Goal: Task Accomplishment & Management: Use online tool/utility

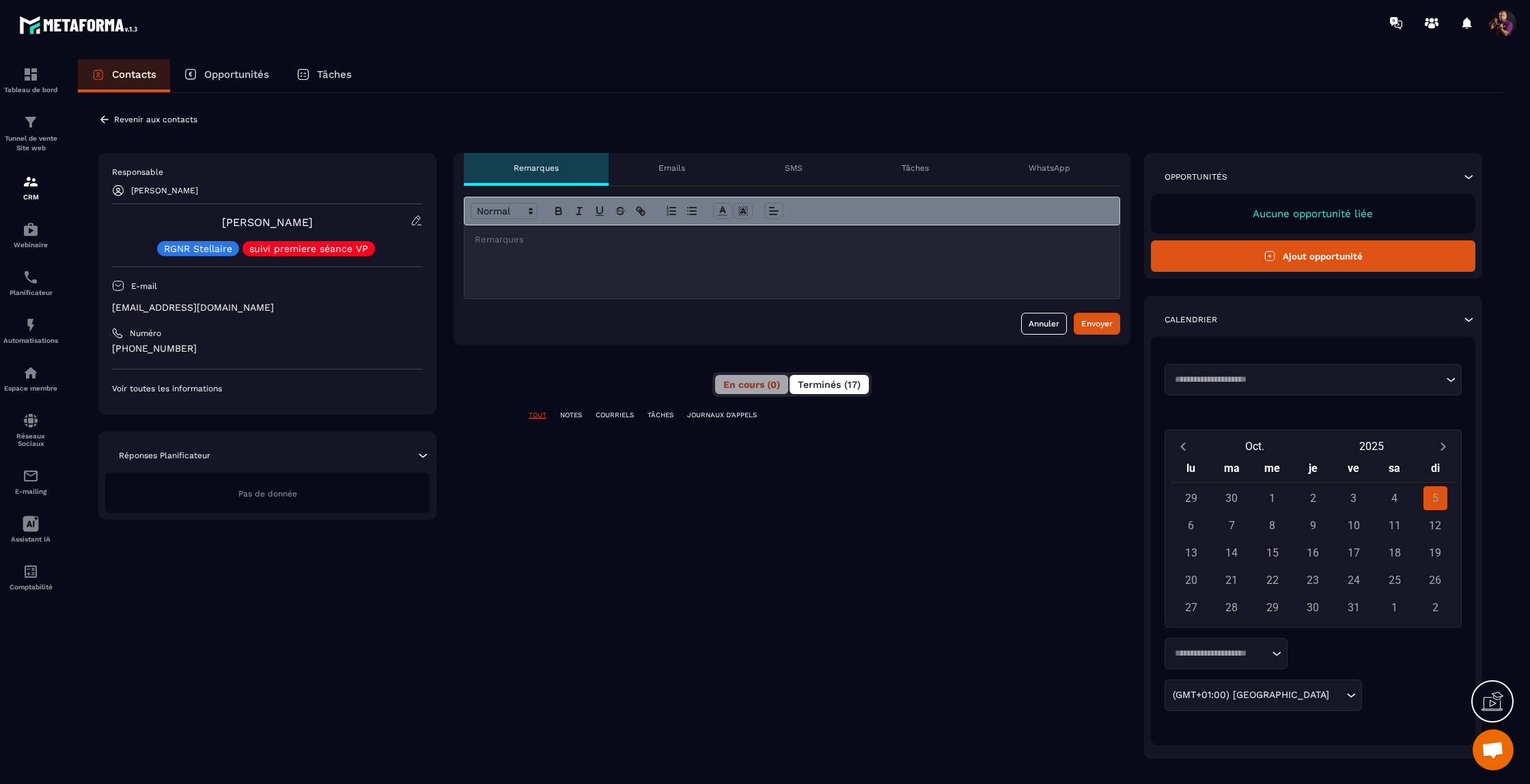
click at [850, 391] on button "Terminés (17)" at bounding box center [830, 384] width 79 height 19
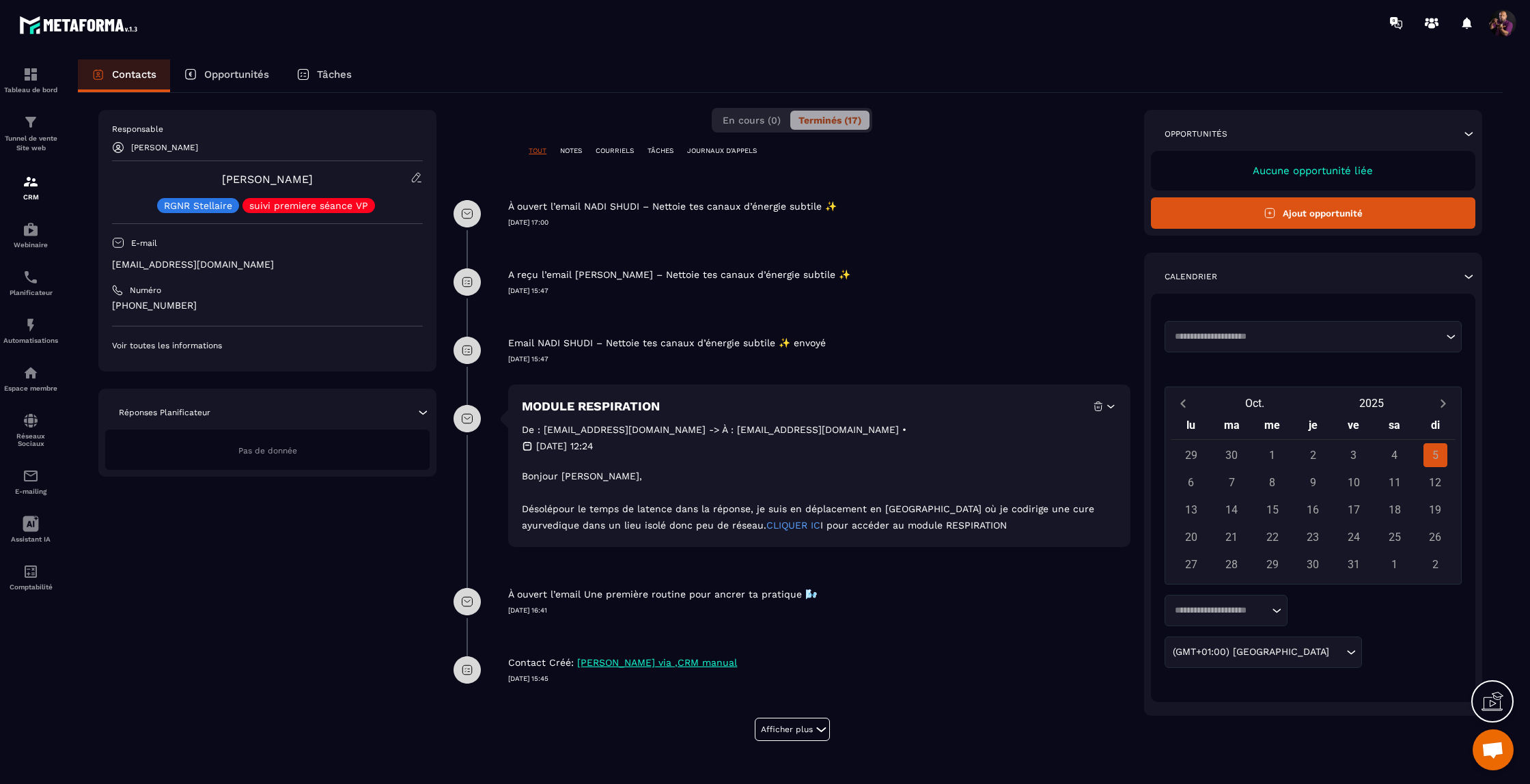
scroll to position [262, 0]
click at [30, 134] on p "Tunnel de vente Site web" at bounding box center [30, 143] width 54 height 19
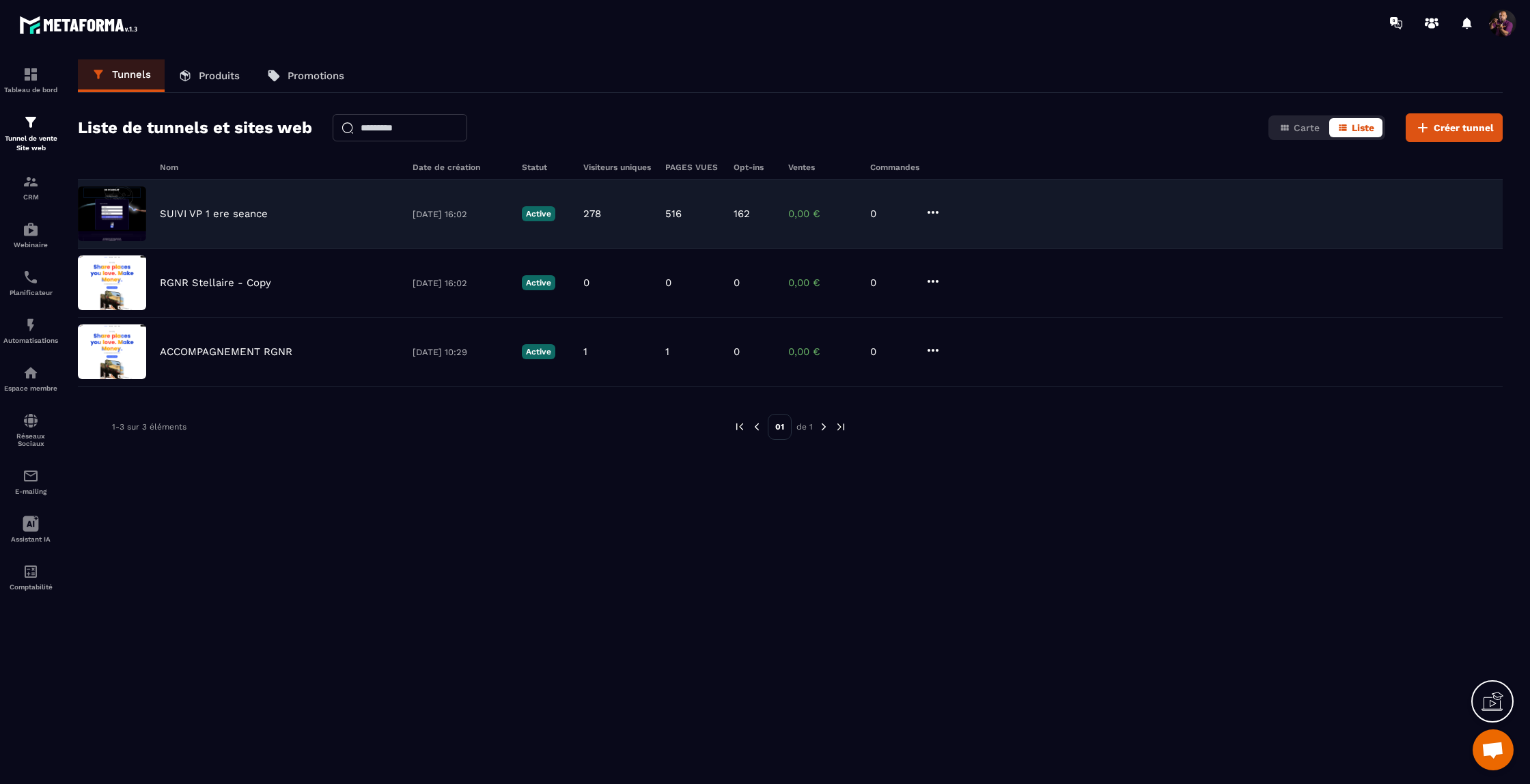
click at [209, 212] on p "SUIVI VP 1 ere seance" at bounding box center [213, 213] width 108 height 12
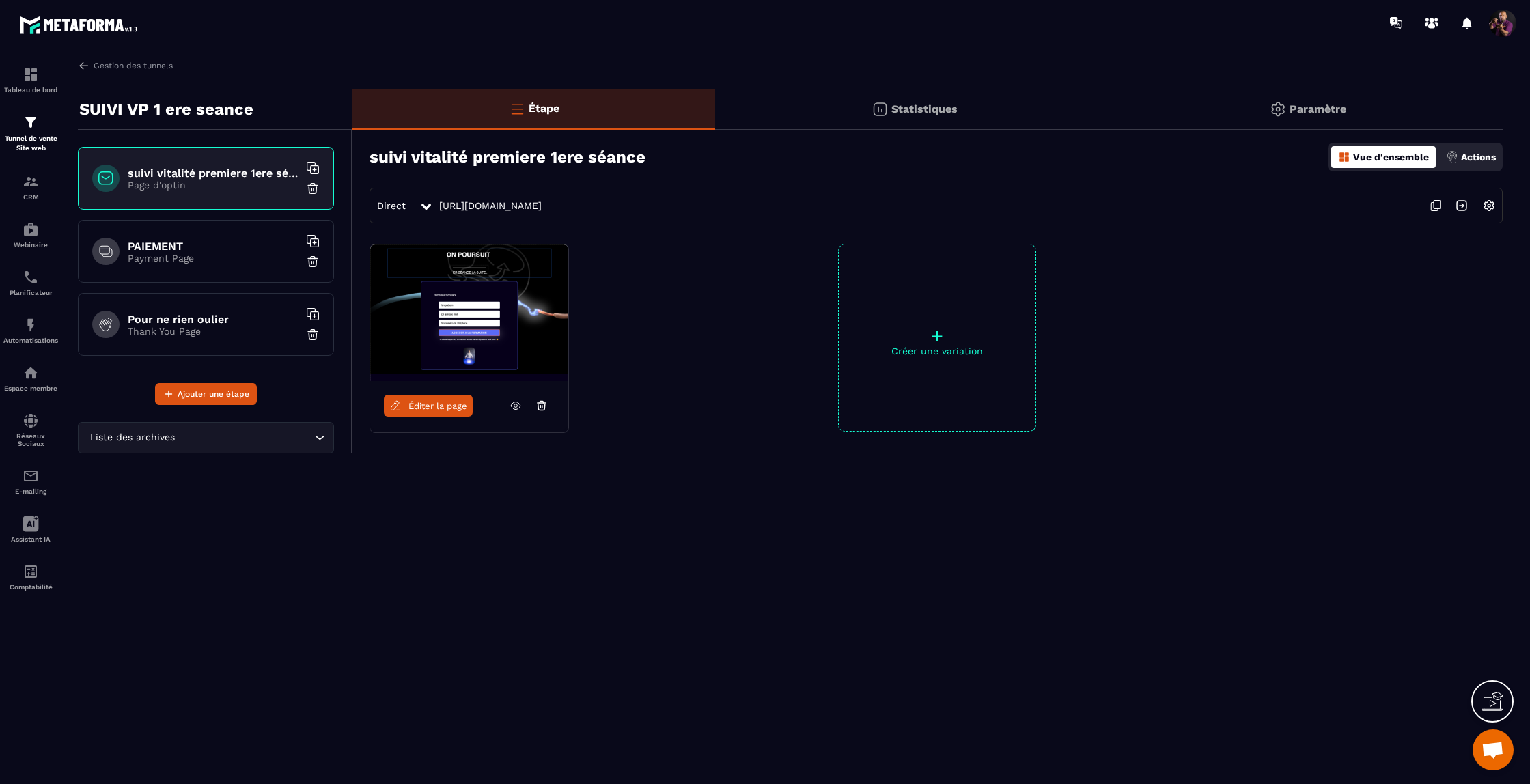
click at [400, 299] on img at bounding box center [469, 313] width 198 height 137
click at [523, 407] on link at bounding box center [516, 406] width 26 height 22
click at [432, 404] on span "Éditer la page" at bounding box center [438, 406] width 59 height 10
